Goal: Task Accomplishment & Management: Manage account settings

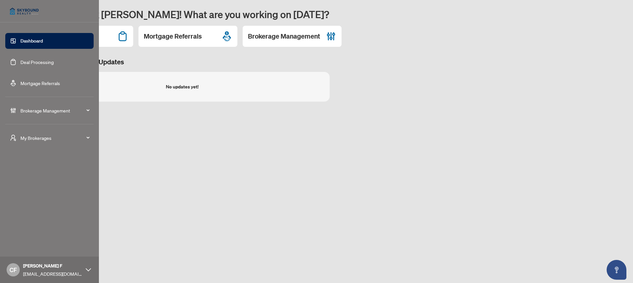
click at [32, 138] on span "My Brokerages" at bounding box center [54, 137] width 69 height 7
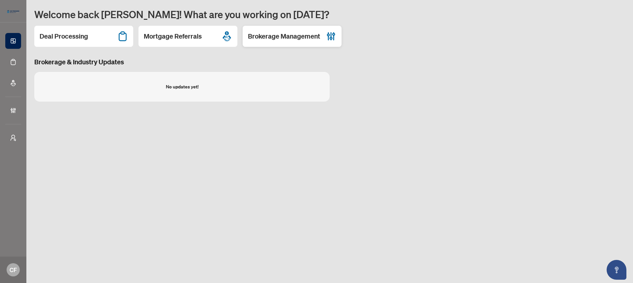
click at [307, 36] on h2 "Brokerage Management" at bounding box center [284, 36] width 72 height 9
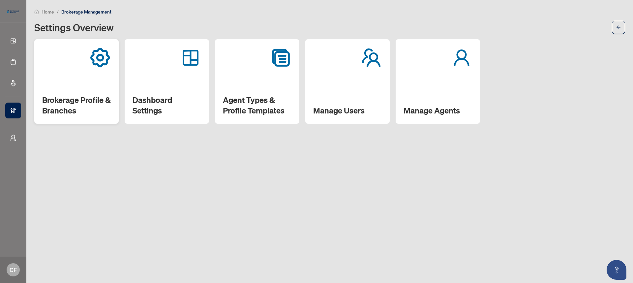
click at [62, 90] on div "Brokerage Profile & Branches" at bounding box center [76, 81] width 84 height 84
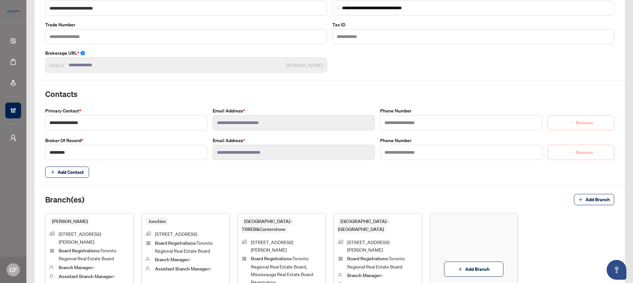
scroll to position [89, 0]
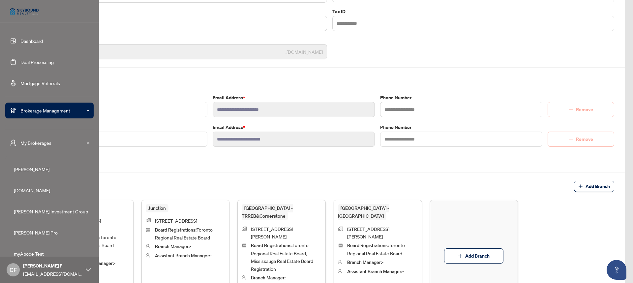
click at [53, 140] on span "My Brokerages" at bounding box center [54, 142] width 69 height 7
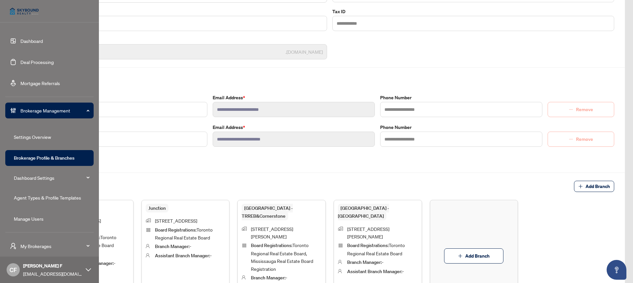
click at [49, 198] on link "Agent Types & Profile Templates" at bounding box center [47, 197] width 67 height 6
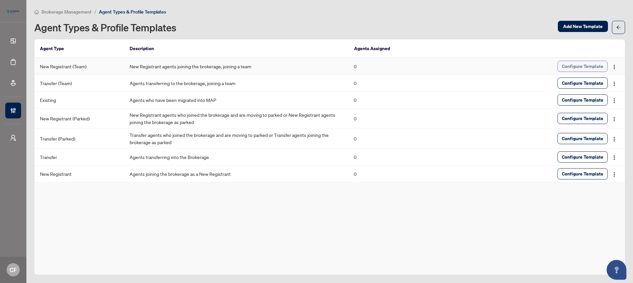
click at [578, 68] on span "Configure Template" at bounding box center [582, 66] width 42 height 11
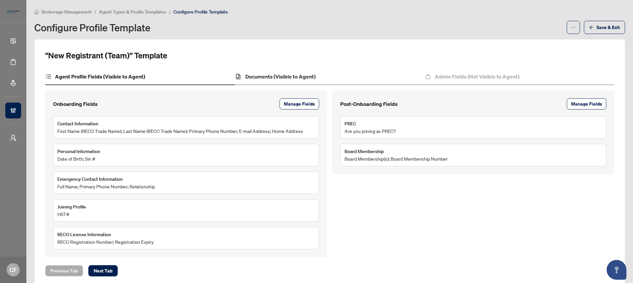
click at [282, 71] on div "Documents (Visible to Agent)" at bounding box center [329, 77] width 189 height 16
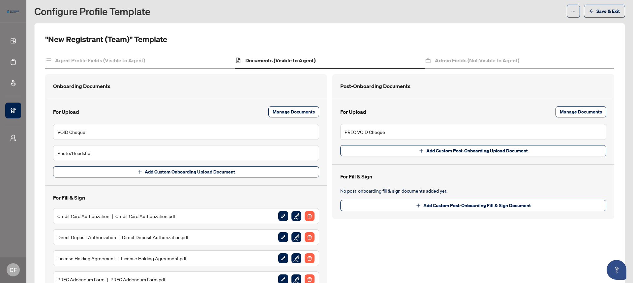
scroll to position [128, 0]
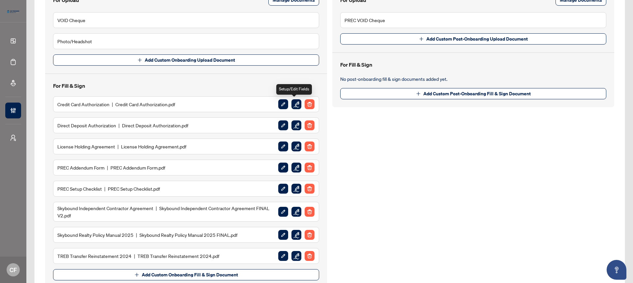
click at [293, 103] on img "button" at bounding box center [296, 104] width 10 height 10
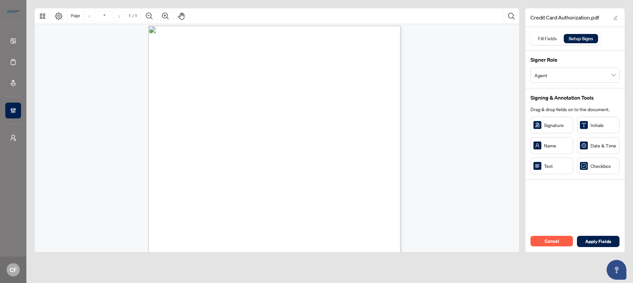
scroll to position [18, 0]
drag, startPoint x: 247, startPoint y: 109, endPoint x: 242, endPoint y: 109, distance: 5.0
click at [149, 14] on span "Card Type: ☐ MasterCard ☐ VISA" at bounding box center [149, 14] width 0 height 0
click at [554, 239] on span "Cancel" at bounding box center [551, 241] width 14 height 11
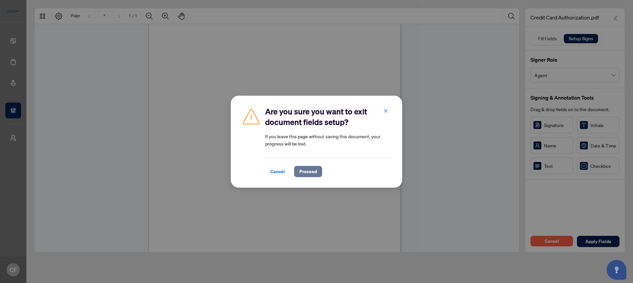
click at [310, 173] on span "Proceed" at bounding box center [307, 171] width 17 height 11
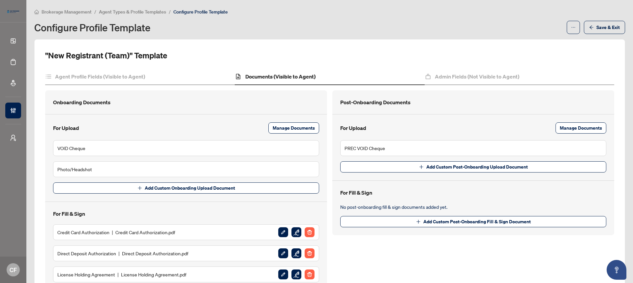
click at [74, 11] on span "Brokerage Management" at bounding box center [67, 12] width 50 height 6
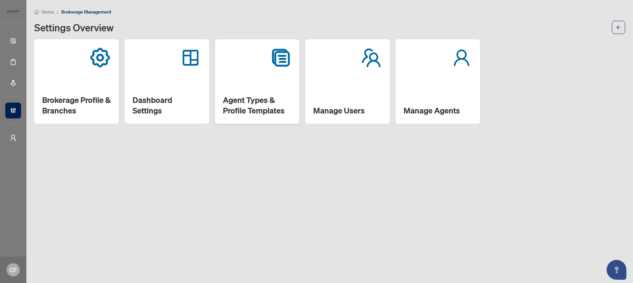
click at [255, 95] on h2 "Agent Types & Profile Templates" at bounding box center [257, 105] width 69 height 21
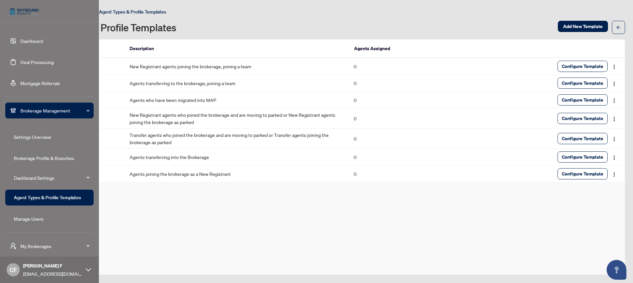
click at [30, 60] on link "Deal Processing" at bounding box center [36, 62] width 33 height 6
